Goal: Transaction & Acquisition: Purchase product/service

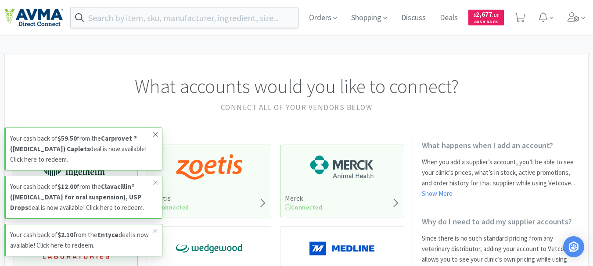
click at [154, 131] on icon at bounding box center [155, 134] width 5 height 7
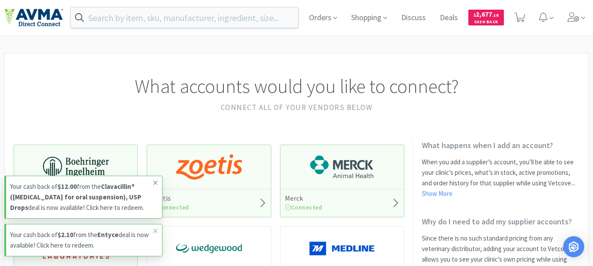
click at [154, 179] on icon at bounding box center [155, 182] width 5 height 7
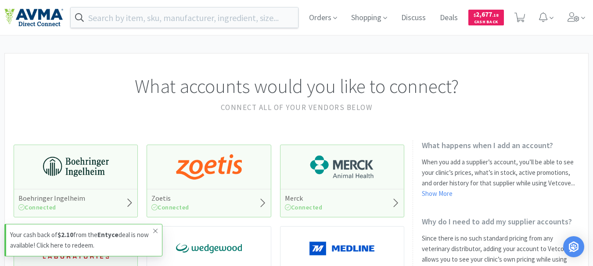
click at [156, 229] on icon at bounding box center [155, 231] width 5 height 7
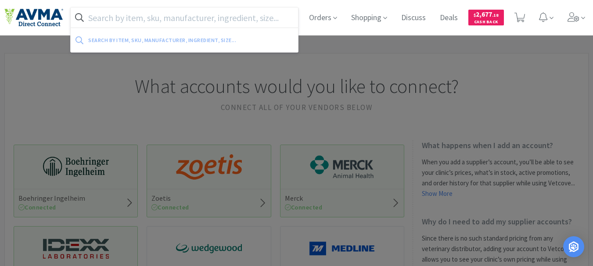
click at [165, 19] on input "text" at bounding box center [184, 17] width 227 height 20
paste input "078056437"
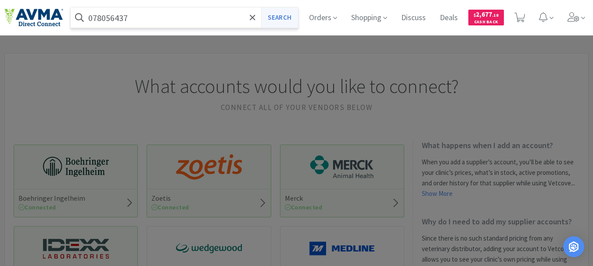
type input "078056437"
click at [281, 16] on button "Search" at bounding box center [279, 17] width 36 height 20
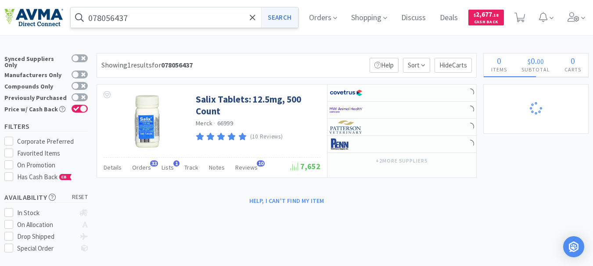
select select "6"
select select "8"
select select "3"
select select "2"
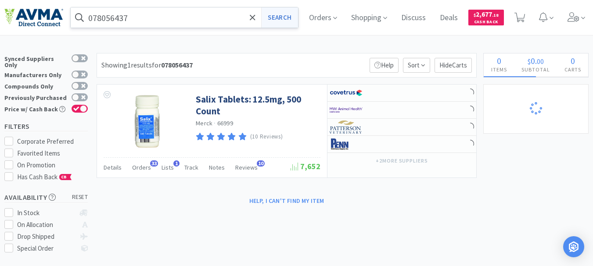
select select "2"
select select "1"
select select "16"
select select "4"
select select "6"
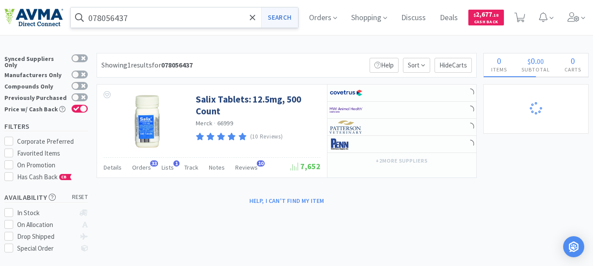
select select "1"
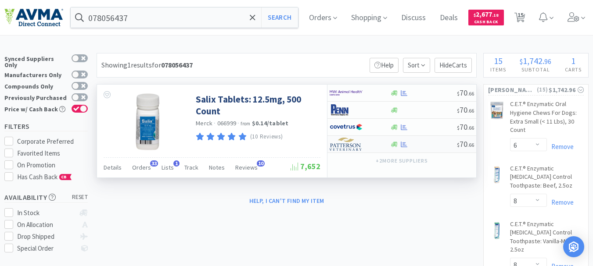
click at [357, 149] on img at bounding box center [346, 144] width 33 height 13
select select "1"
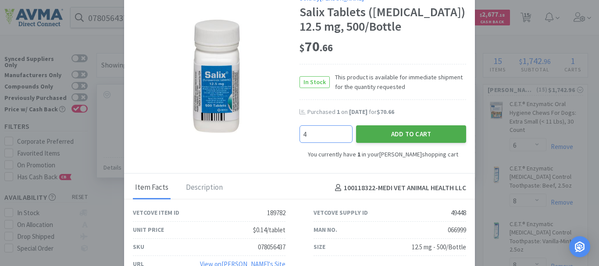
type input "4"
click at [443, 132] on button "Add to Cart" at bounding box center [411, 135] width 110 height 18
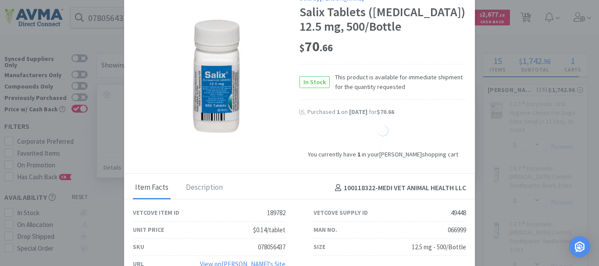
select select "5"
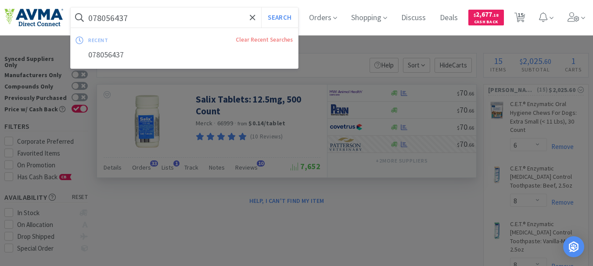
click at [144, 17] on input "078056437" at bounding box center [184, 17] width 227 height 20
paste input "29"
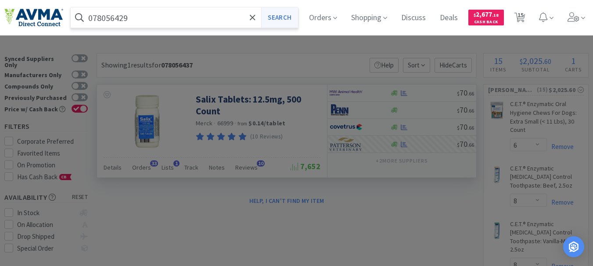
type input "078056429"
click at [285, 17] on button "Search" at bounding box center [279, 17] width 36 height 20
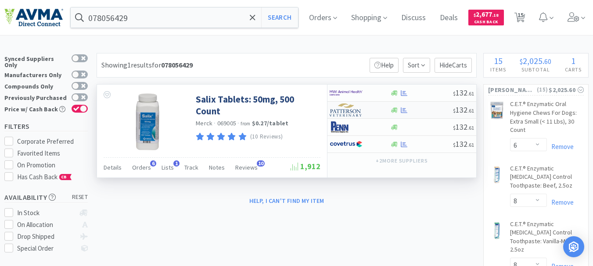
click at [349, 110] on img at bounding box center [346, 110] width 33 height 13
select select "1"
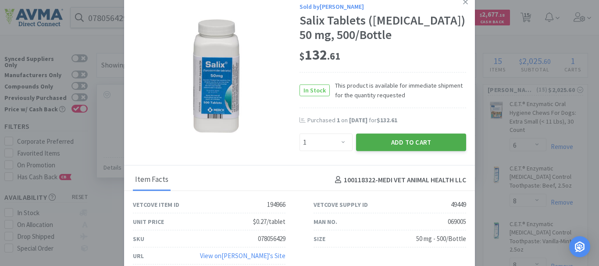
click at [406, 143] on button "Add to Cart" at bounding box center [411, 143] width 110 height 18
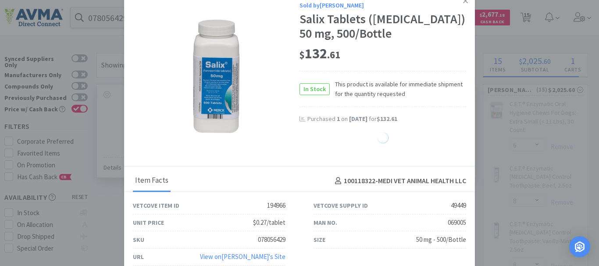
select select "1"
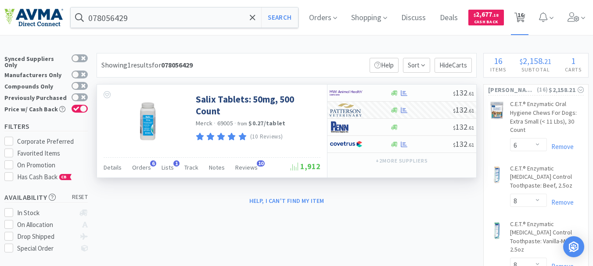
click at [524, 16] on span "16" at bounding box center [520, 14] width 6 height 35
select select "6"
select select "8"
select select "3"
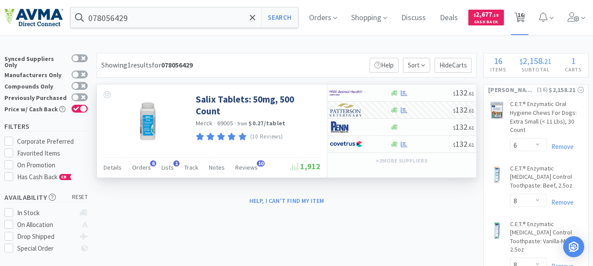
select select "2"
select select "1"
select select "16"
select select "4"
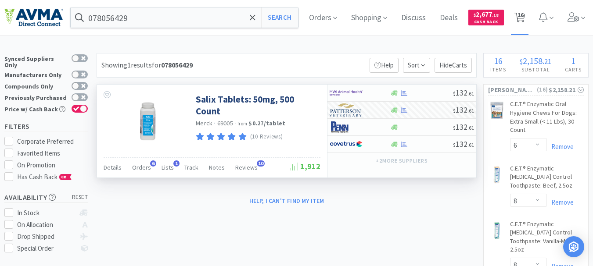
select select "6"
select select "1"
select select "5"
select select "1"
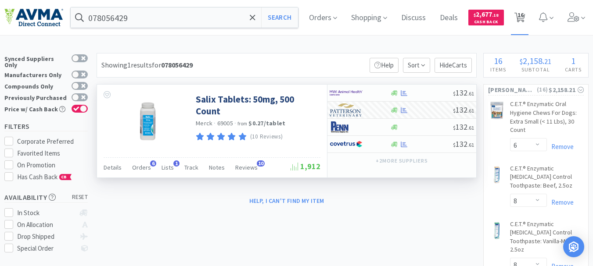
select select "1"
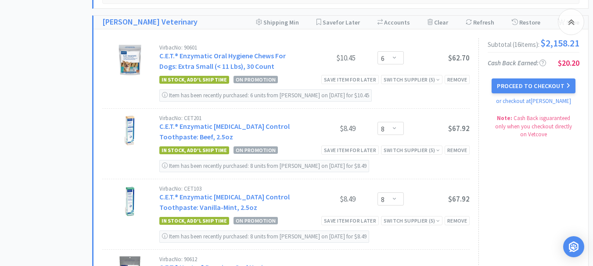
scroll to position [570, 0]
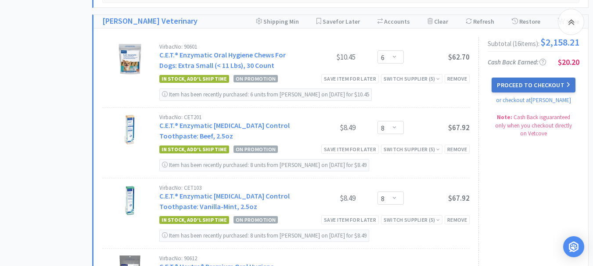
click at [533, 93] on button "Proceed to Checkout" at bounding box center [532, 85] width 83 height 15
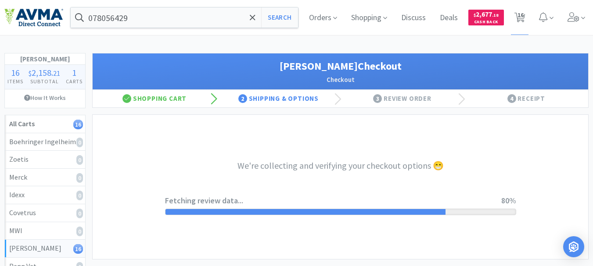
select select "1"
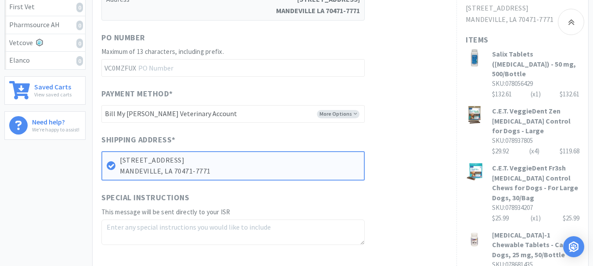
scroll to position [263, 0]
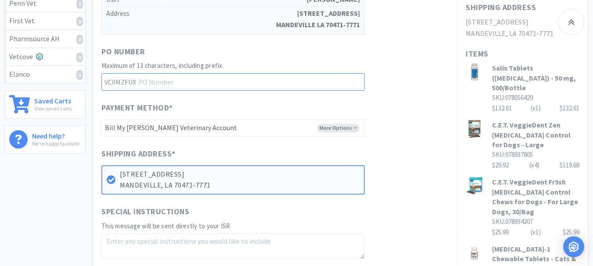
click at [179, 78] on input "text" at bounding box center [232, 82] width 263 height 18
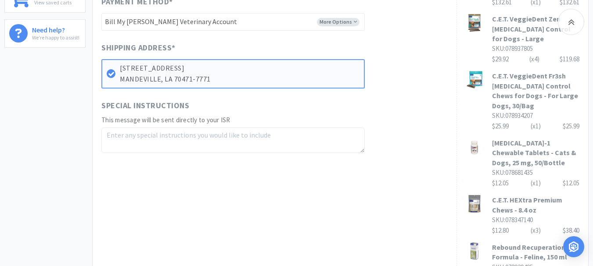
scroll to position [395, 0]
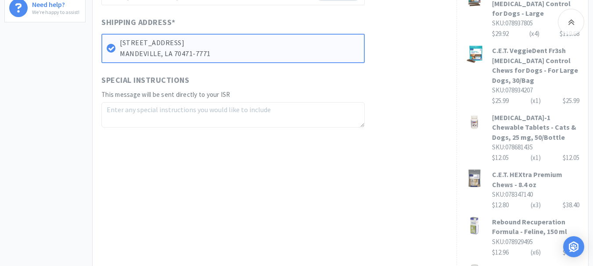
type input "52272"
click at [116, 109] on textarea at bounding box center [232, 114] width 263 height 25
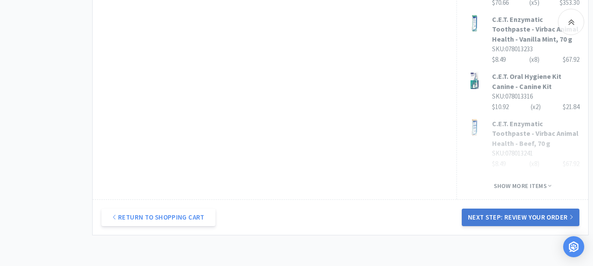
type textarea "Free products 078013241 x 3, 078013233 x 3, 078934205 x 4"
click at [506, 209] on button "Next Step: Review Your Order" at bounding box center [521, 218] width 118 height 18
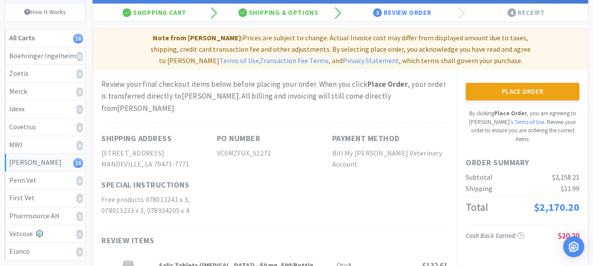
scroll to position [82, 0]
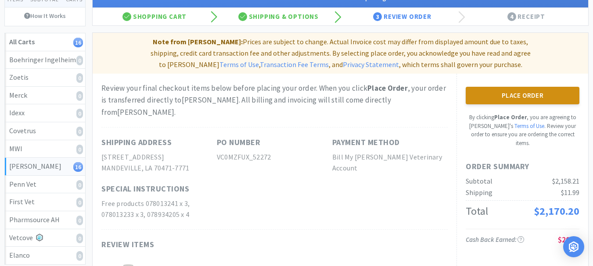
click at [517, 96] on button "Place Order" at bounding box center [523, 96] width 114 height 18
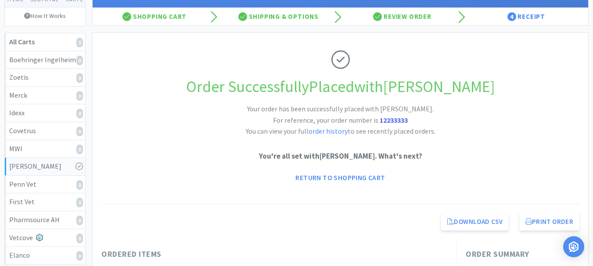
click at [395, 122] on strong "12233333" at bounding box center [394, 120] width 28 height 9
copy strong "12233333"
